Goal: Task Accomplishment & Management: Use online tool/utility

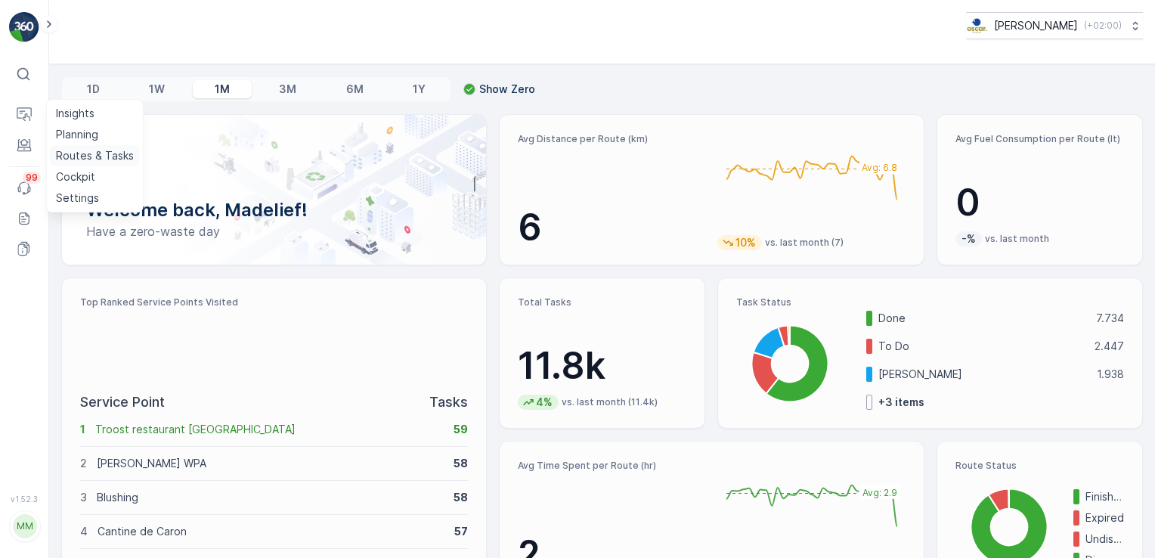
click at [66, 153] on p "Routes & Tasks" at bounding box center [95, 155] width 78 height 15
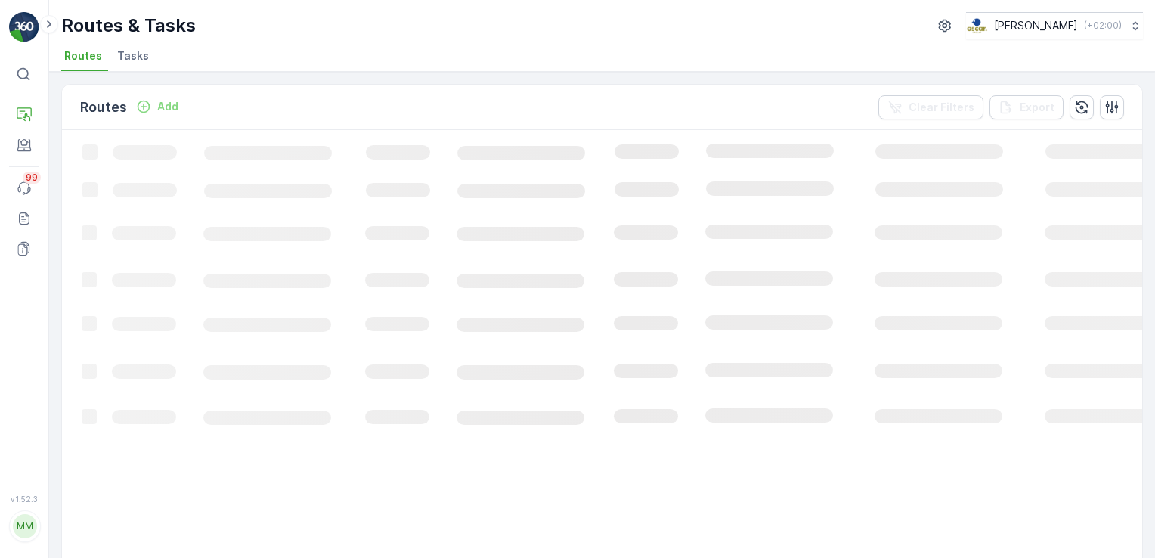
click at [114, 72] on div "Routes Add Clear Filters Export Loading... 1-30 of 14674 items 30 / Page 1 2 3 …" at bounding box center [601, 315] width 1105 height 486
click at [130, 55] on span "Tasks" at bounding box center [133, 55] width 32 height 15
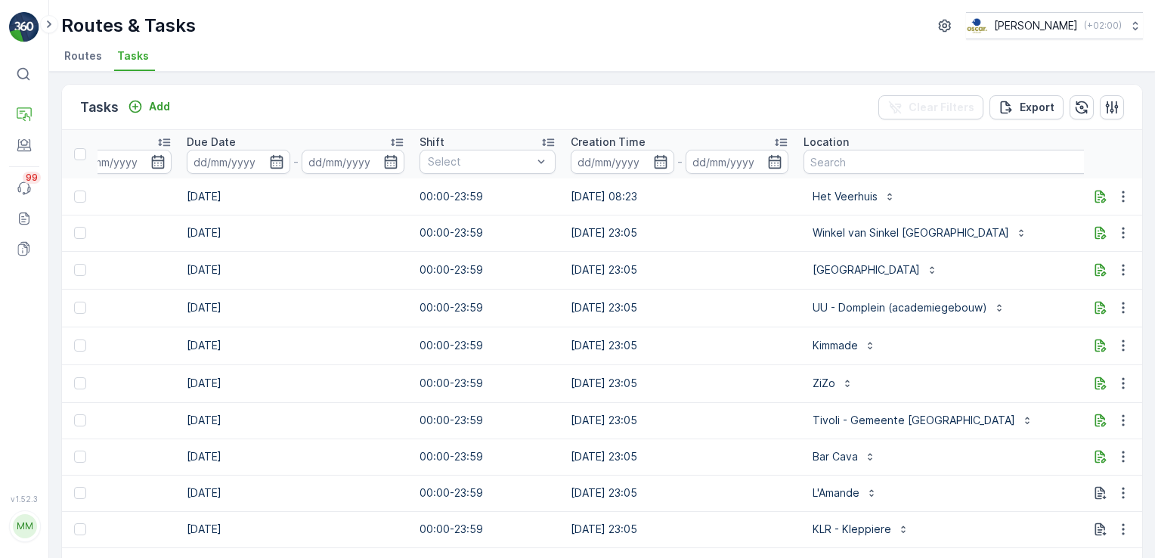
scroll to position [0, 819]
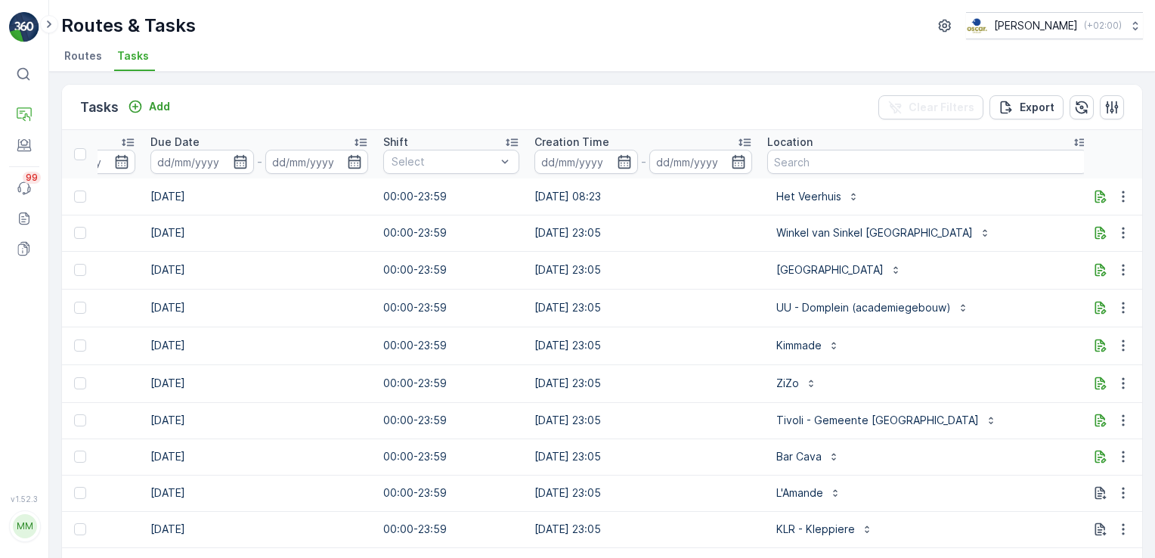
click at [768, 174] on th "Location" at bounding box center [926, 154] width 335 height 48
click at [770, 169] on th "Location" at bounding box center [926, 154] width 335 height 48
click at [770, 169] on input "text" at bounding box center [927, 162] width 320 height 24
type input "sea palace"
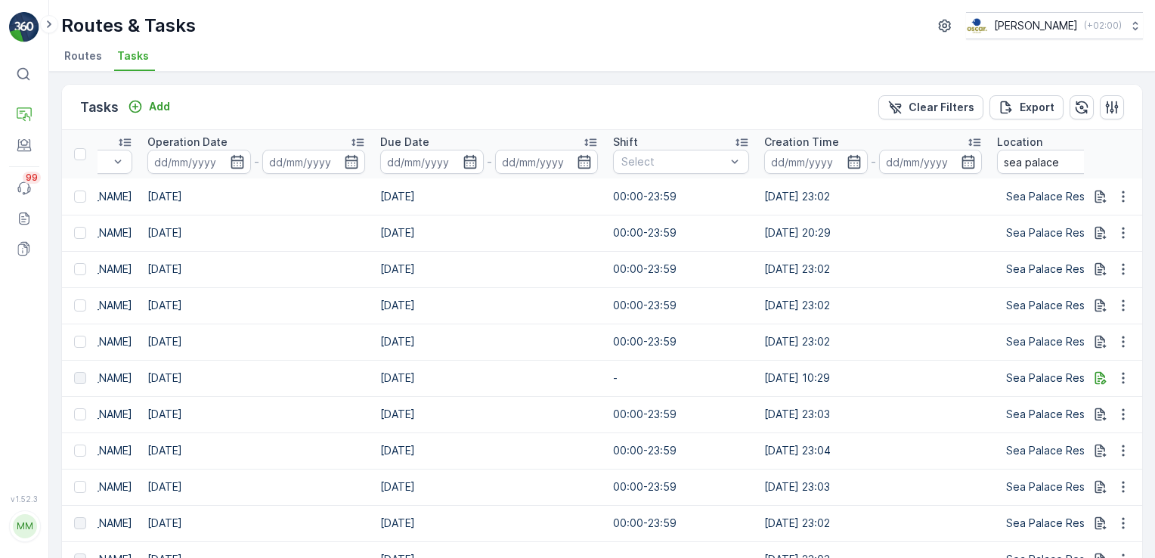
scroll to position [0, 588]
click at [151, 106] on p "Add" at bounding box center [159, 106] width 21 height 15
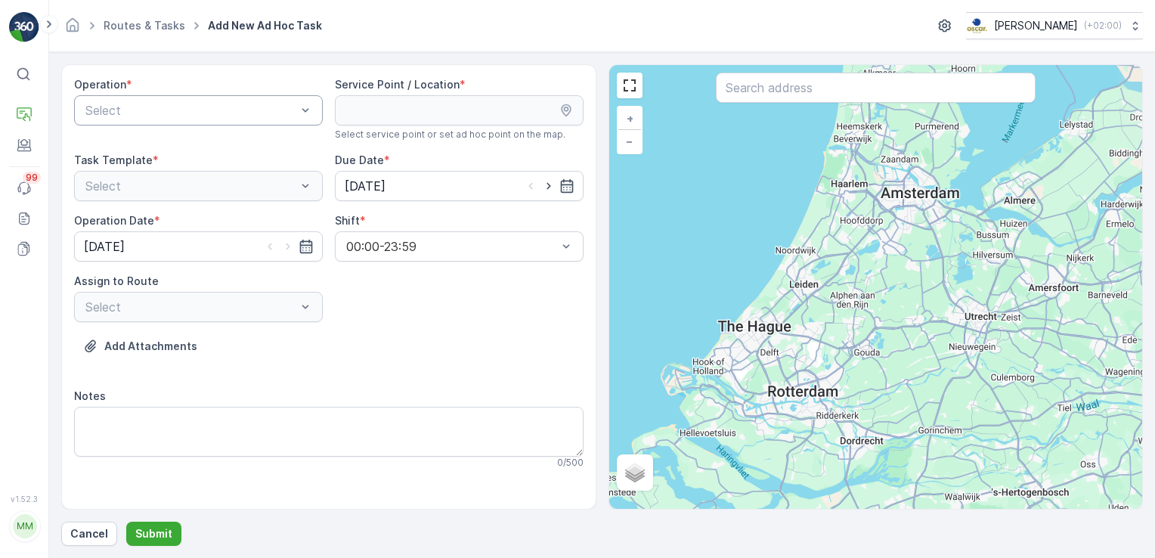
click at [226, 120] on div "Select" at bounding box center [198, 110] width 249 height 30
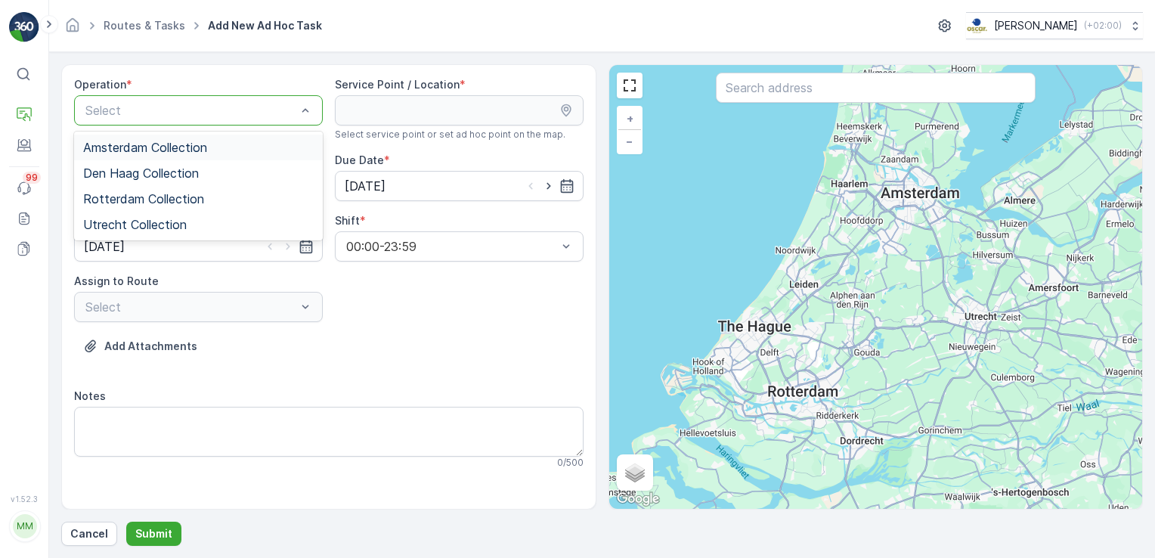
click at [213, 156] on div "Amsterdam Collection" at bounding box center [198, 147] width 249 height 26
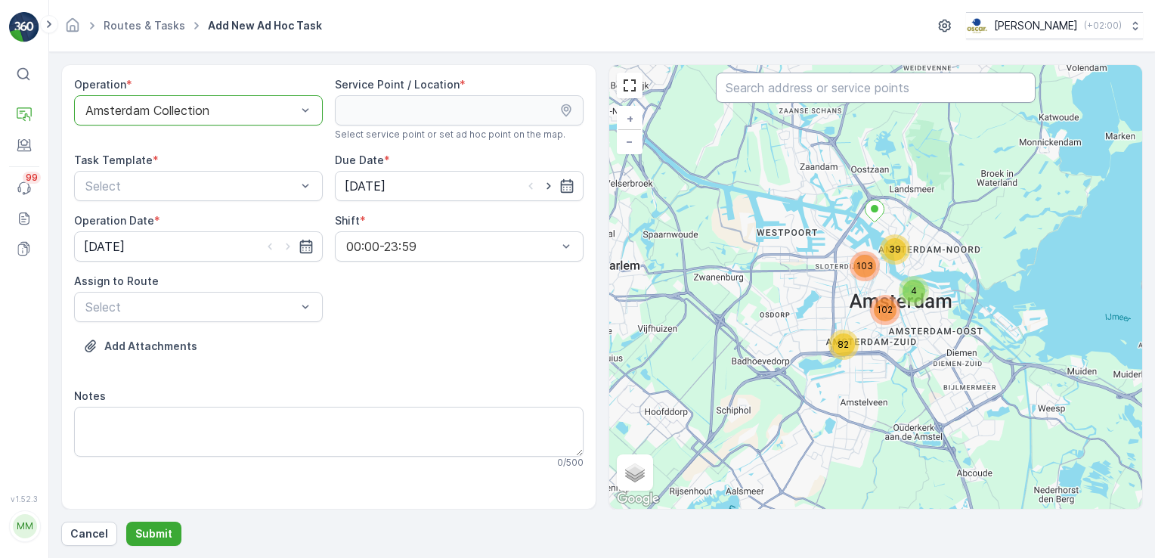
click at [812, 85] on input "text" at bounding box center [876, 88] width 320 height 30
type input "sea"
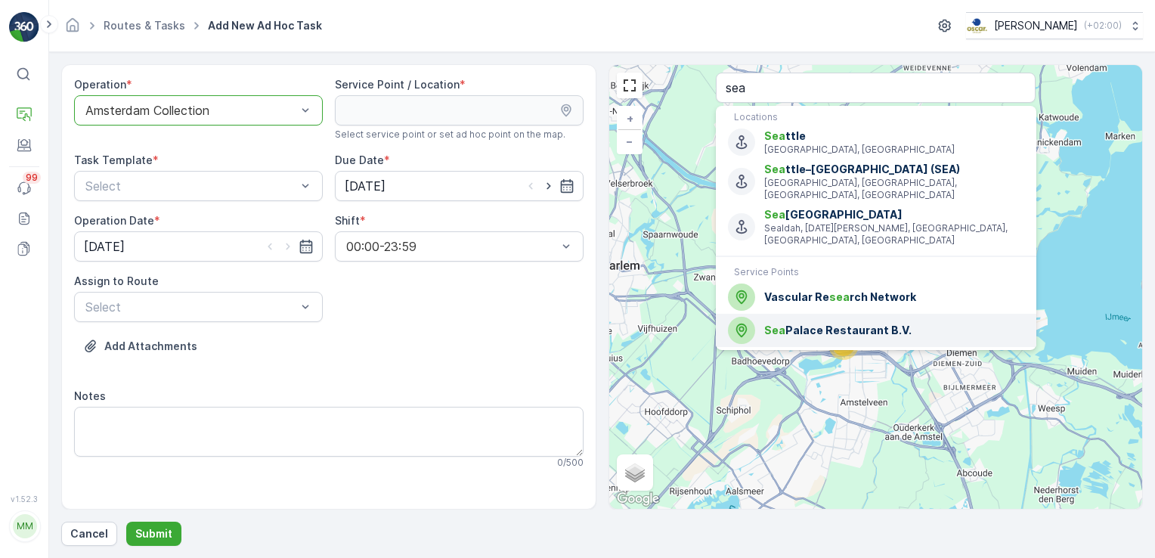
click at [789, 323] on span "Sea Palace Restaurant B.V." at bounding box center [893, 330] width 259 height 15
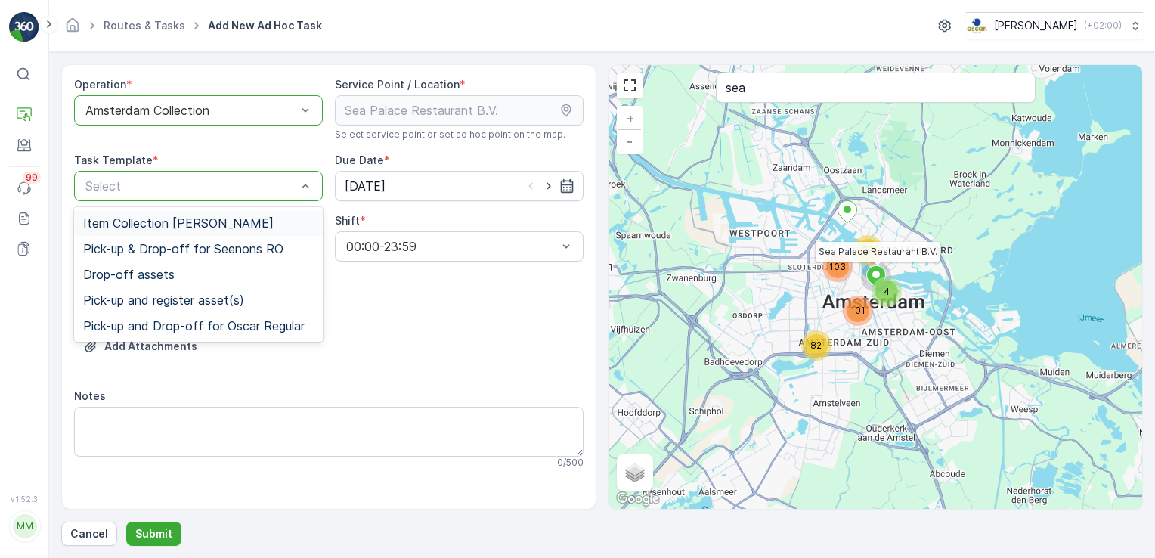
click at [196, 222] on span "Item Collection [PERSON_NAME]" at bounding box center [178, 223] width 190 height 14
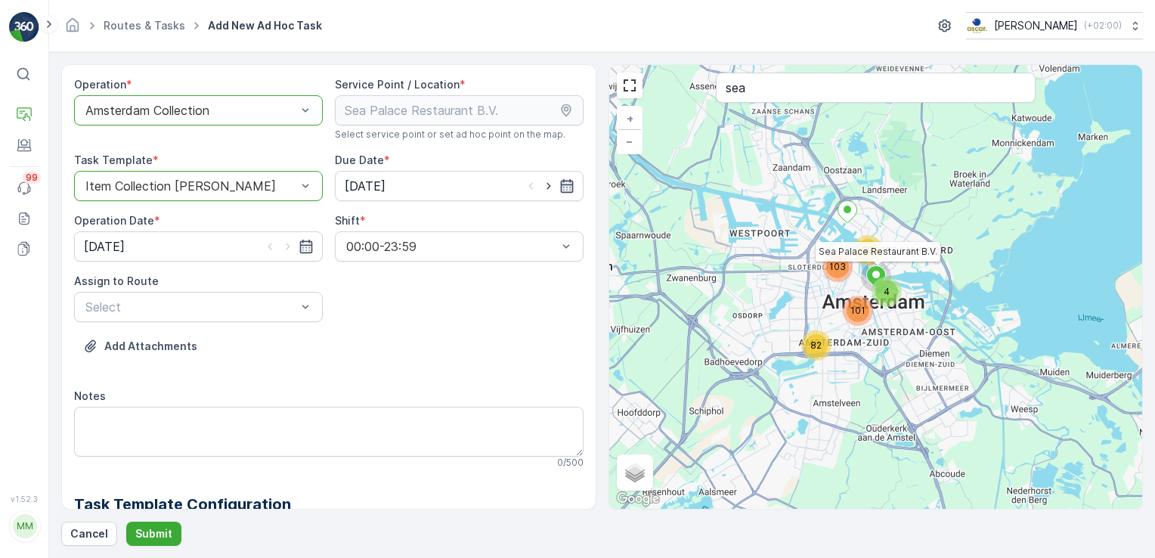
click at [565, 186] on icon "button" at bounding box center [566, 185] width 15 height 15
click at [471, 338] on div "16" at bounding box center [467, 341] width 24 height 24
type input "[DATE]"
click at [471, 338] on div "Add Attachments" at bounding box center [328, 355] width 509 height 42
click at [302, 246] on icon "button" at bounding box center [305, 246] width 15 height 15
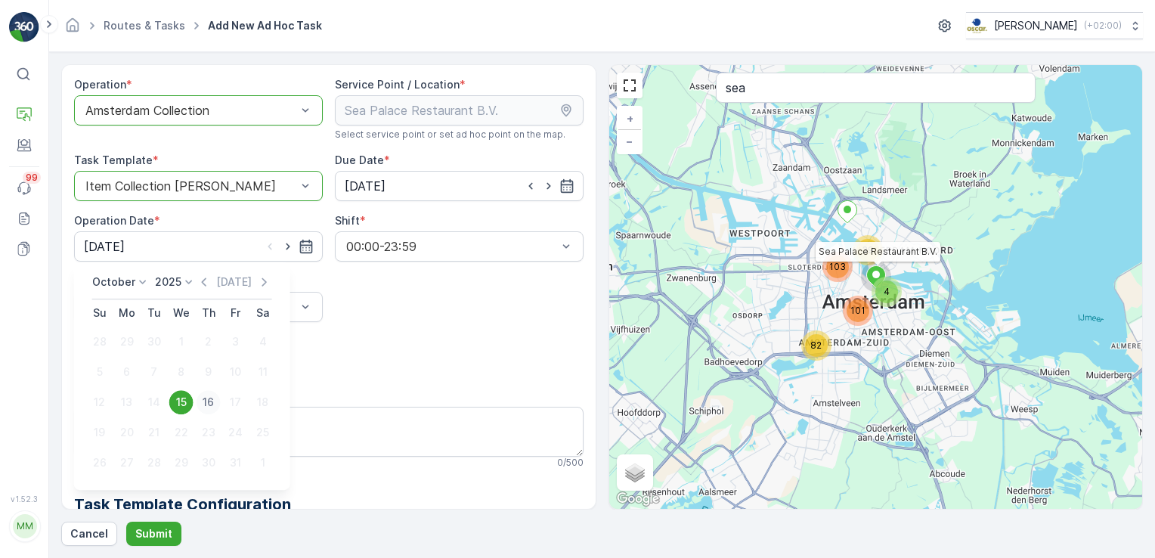
click at [208, 404] on div "16" at bounding box center [208, 402] width 24 height 24
type input "[DATE]"
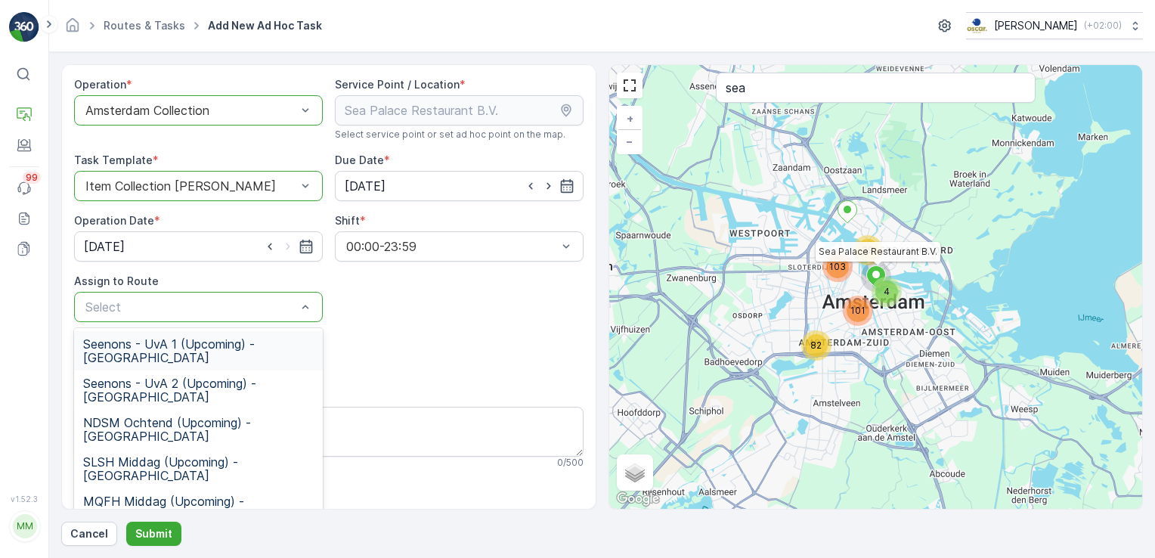
click at [284, 319] on div "Select" at bounding box center [198, 307] width 249 height 30
type input "o"
type input "OM oc"
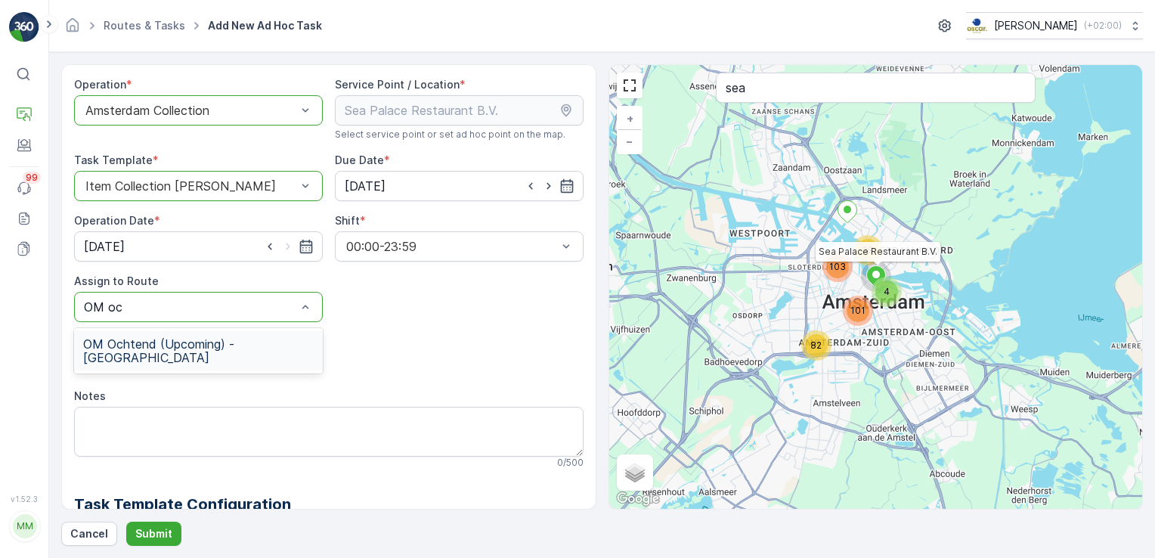
click at [266, 342] on span "OM Ochtend (Upcoming) - [GEOGRAPHIC_DATA]" at bounding box center [198, 350] width 230 height 27
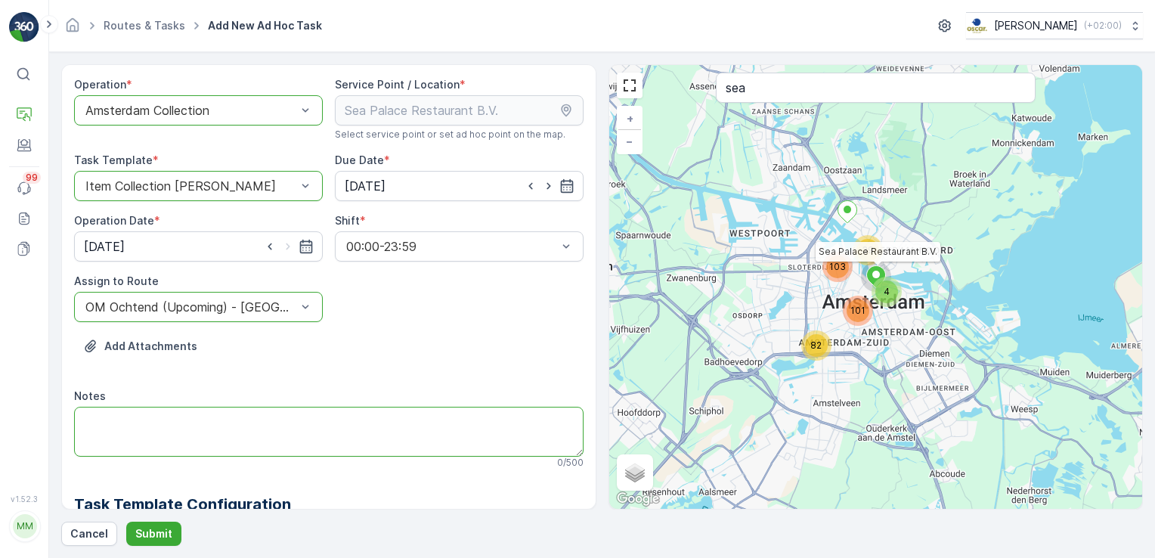
click at [230, 440] on textarea "Notes" at bounding box center [328, 432] width 509 height 50
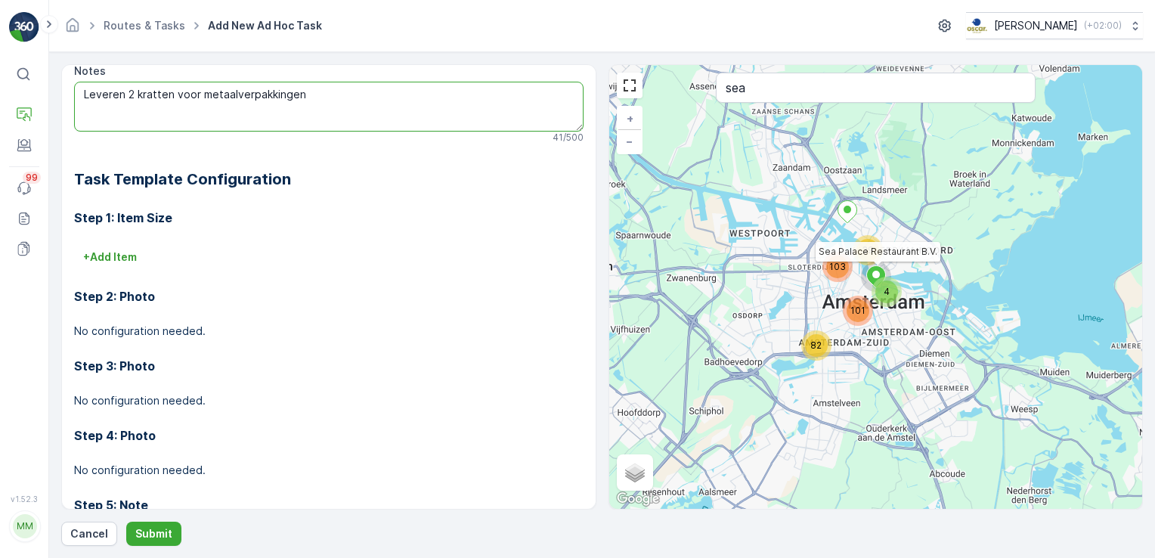
scroll to position [326, 0]
type textarea "Leveren 2 kratten voor metaalverpakkingen"
click at [165, 529] on p "Submit" at bounding box center [153, 533] width 37 height 15
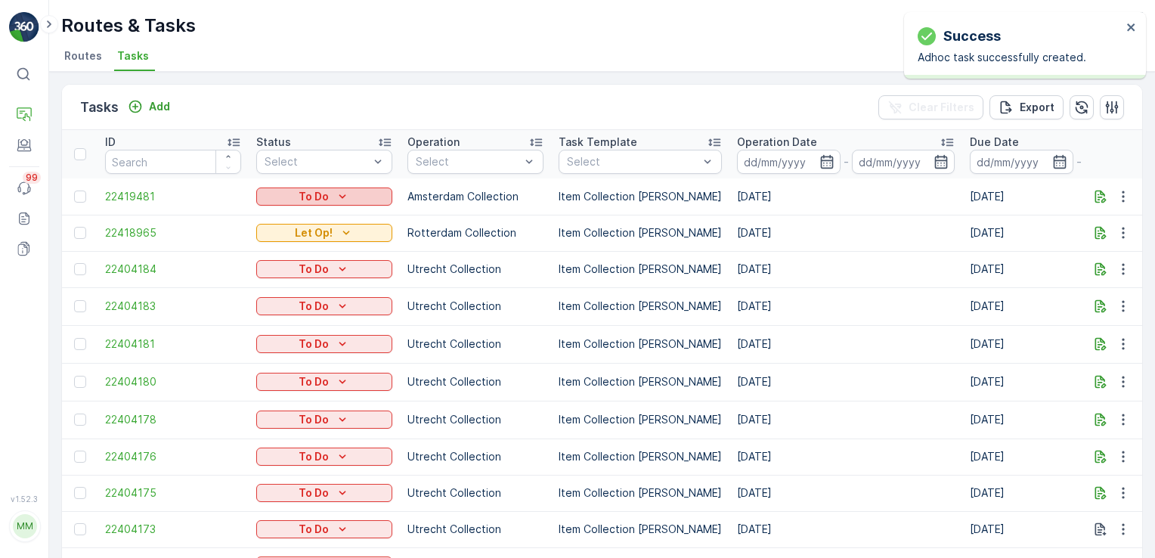
click at [342, 190] on icon "To Do" at bounding box center [342, 196] width 15 height 15
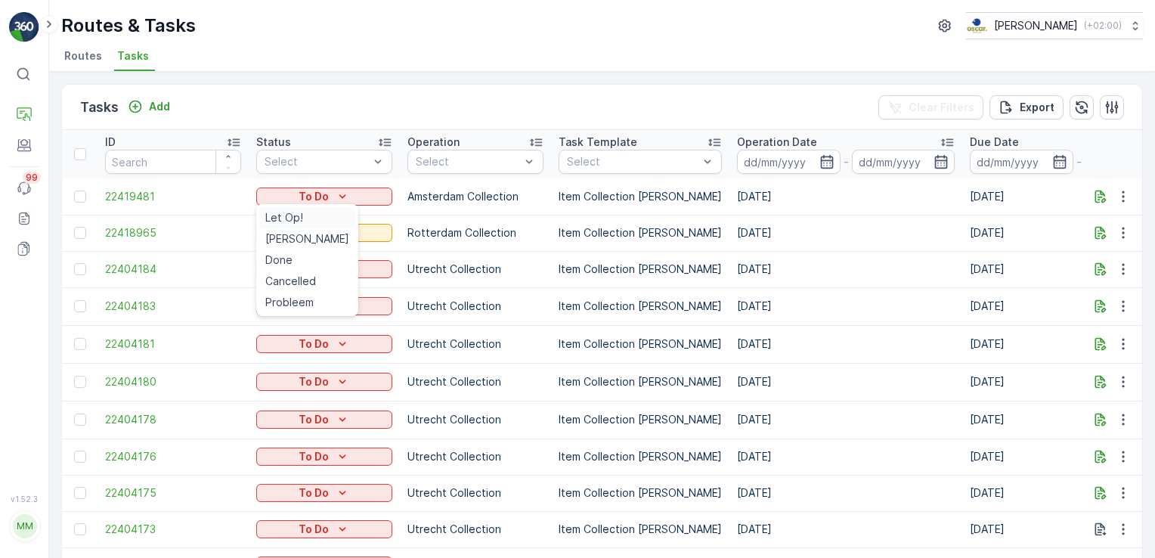
click at [305, 218] on div "Let Op!" at bounding box center [307, 217] width 96 height 21
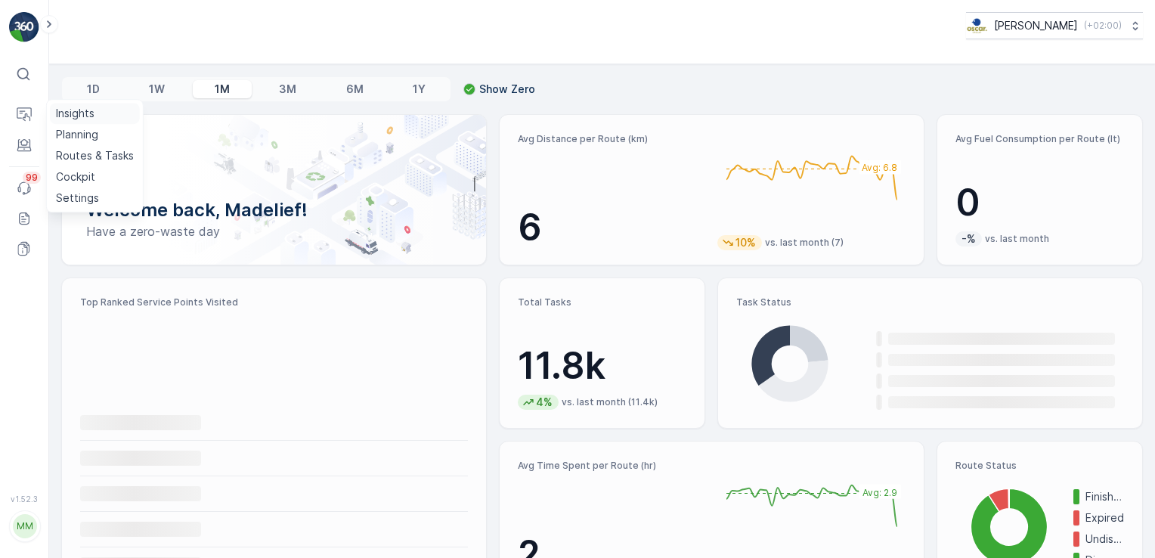
click at [63, 114] on p "Insights" at bounding box center [75, 113] width 39 height 15
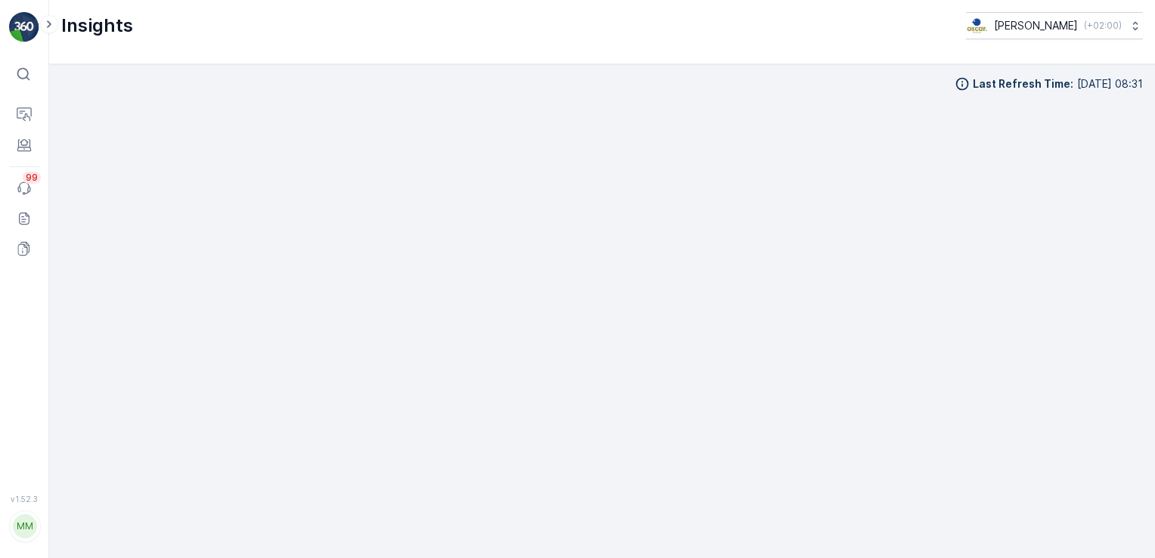
scroll to position [14, 0]
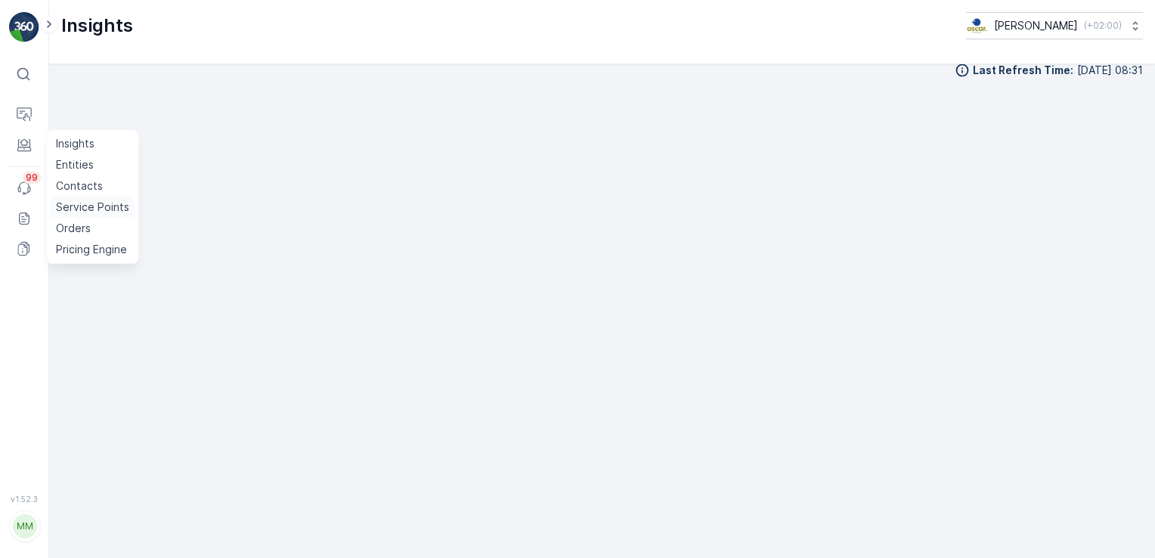
click at [73, 206] on p "Service Points" at bounding box center [92, 206] width 73 height 15
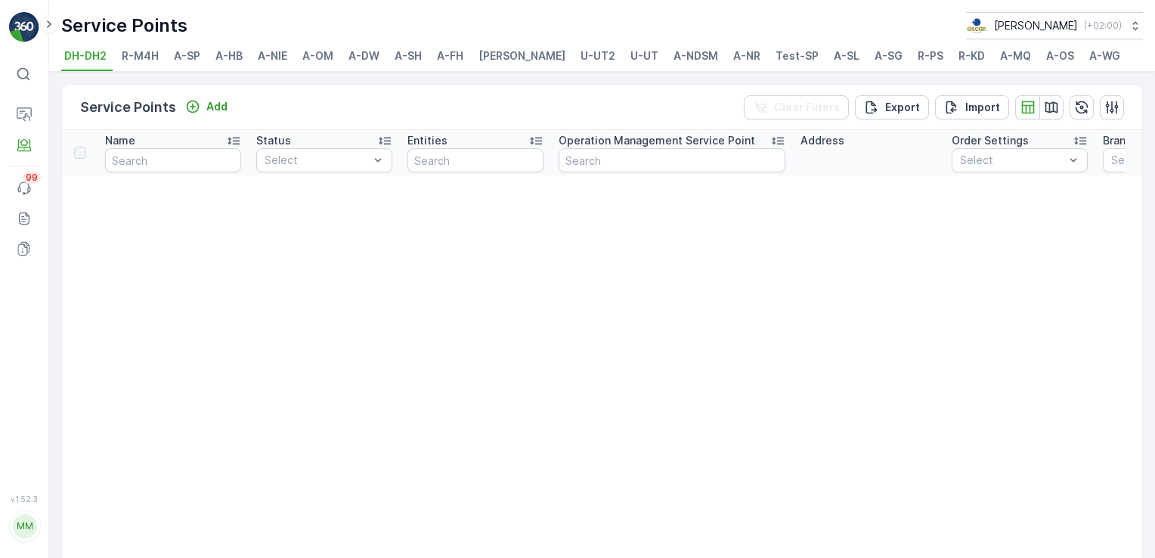
click at [1000, 58] on span "A-MQ" at bounding box center [1015, 55] width 31 height 15
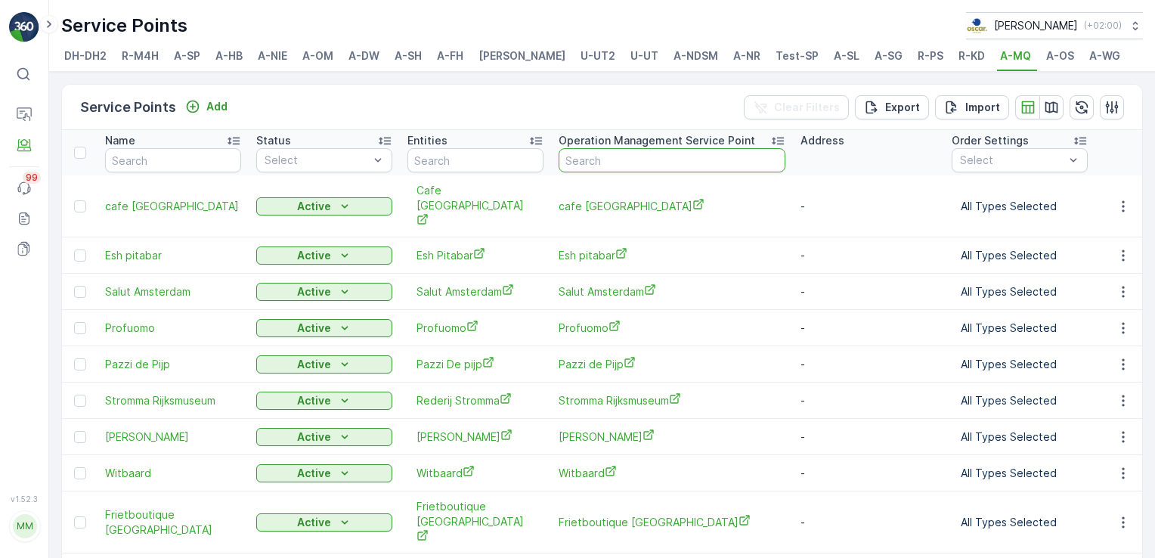
click at [598, 156] on input "text" at bounding box center [671, 160] width 227 height 24
type input "esh pitabar"
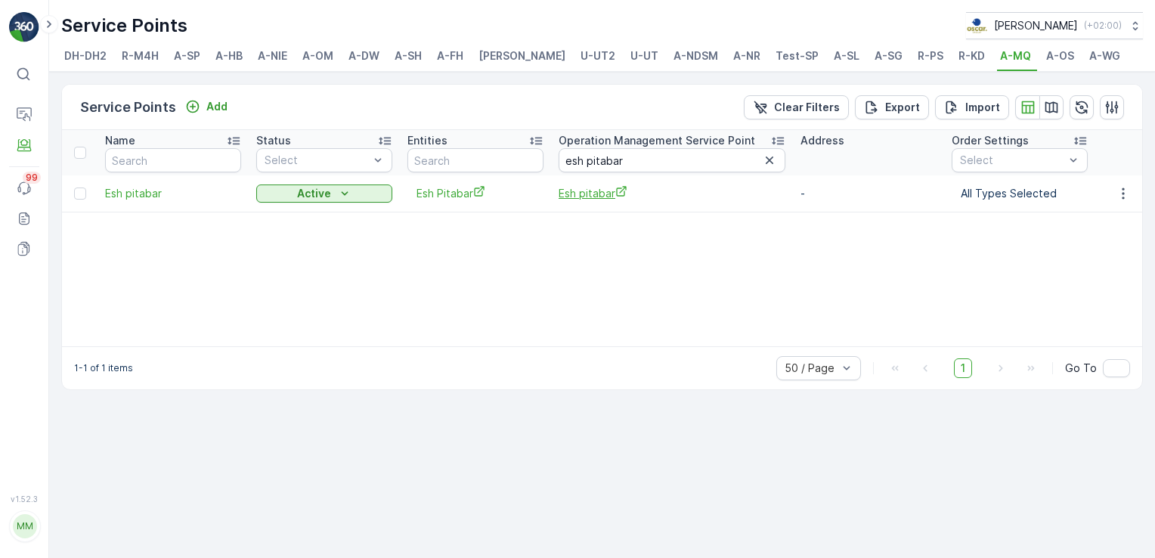
click at [601, 191] on span "Esh pitabar" at bounding box center [671, 193] width 227 height 16
